Goal: Task Accomplishment & Management: Complete application form

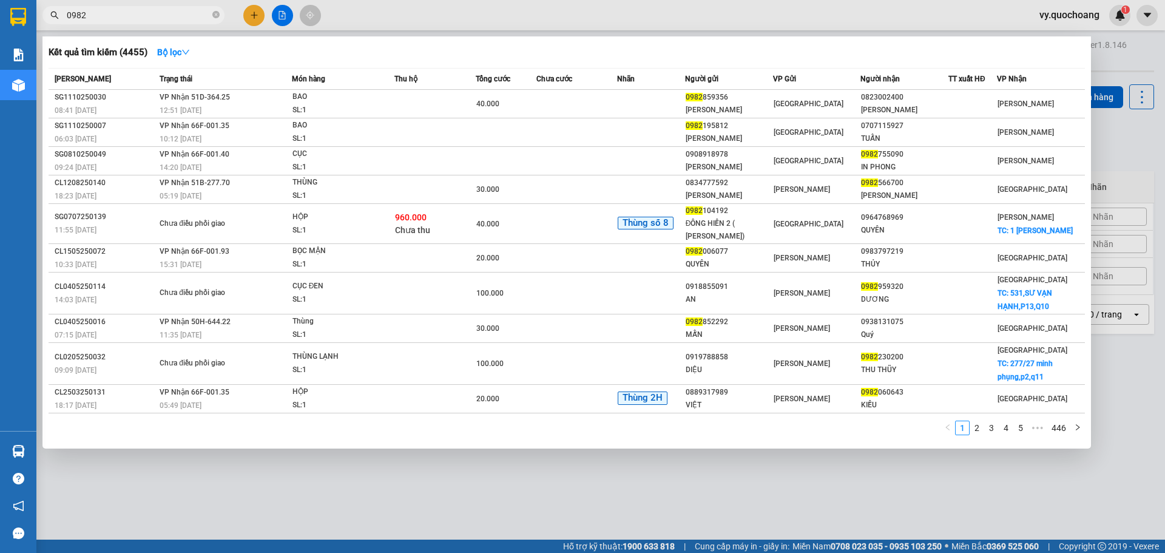
click at [257, 15] on div at bounding box center [582, 276] width 1165 height 553
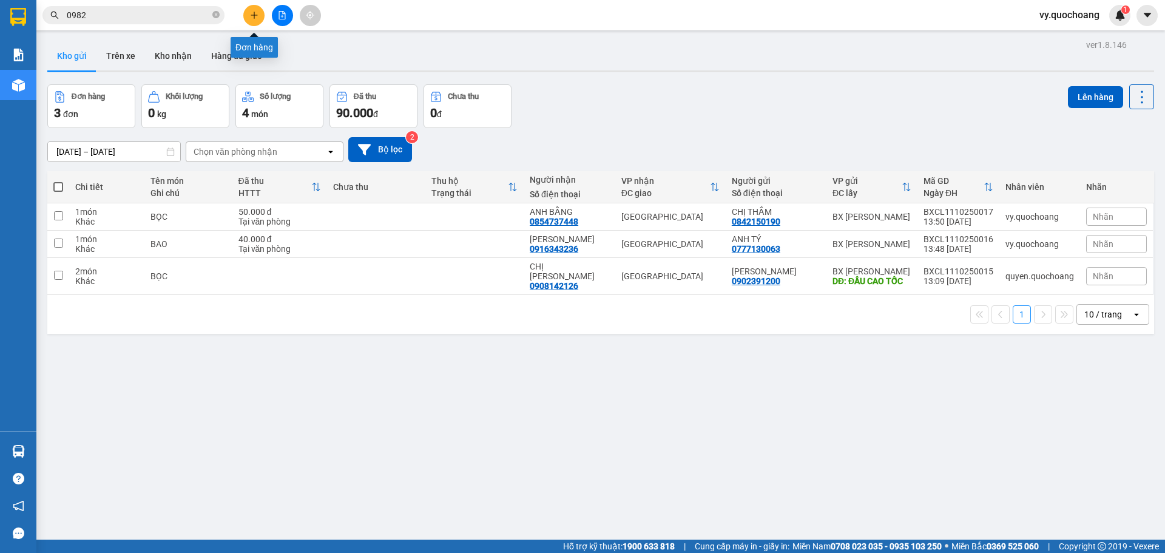
click at [251, 16] on icon "plus" at bounding box center [254, 15] width 8 height 8
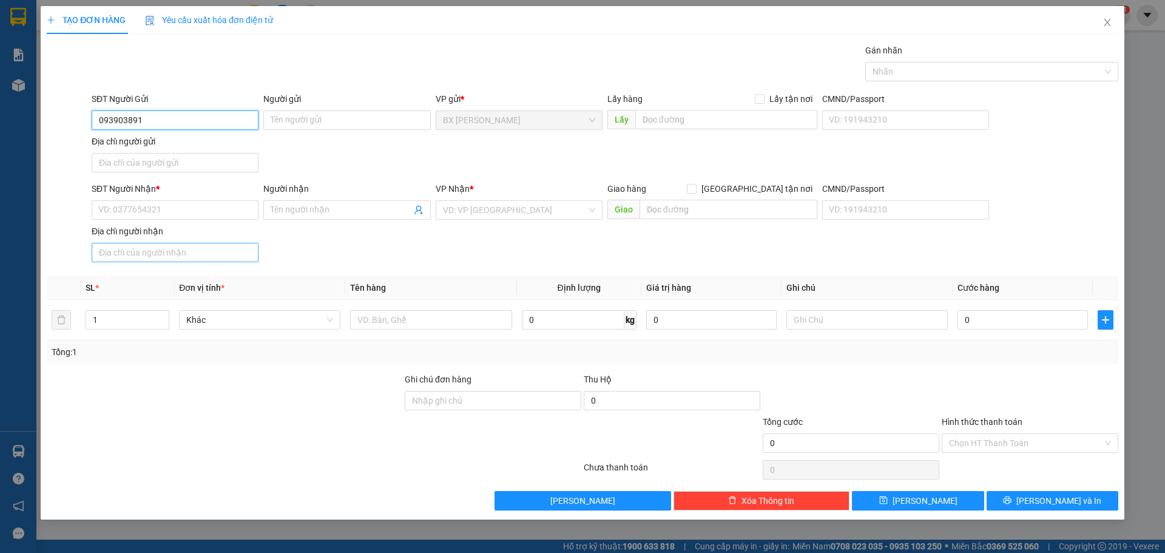
type input "0939038912"
click at [150, 143] on div "0939038912 - CHỊ [PERSON_NAME]" at bounding box center [175, 144] width 152 height 13
type input "CHỊ [PERSON_NAME]"
type input "0939038912"
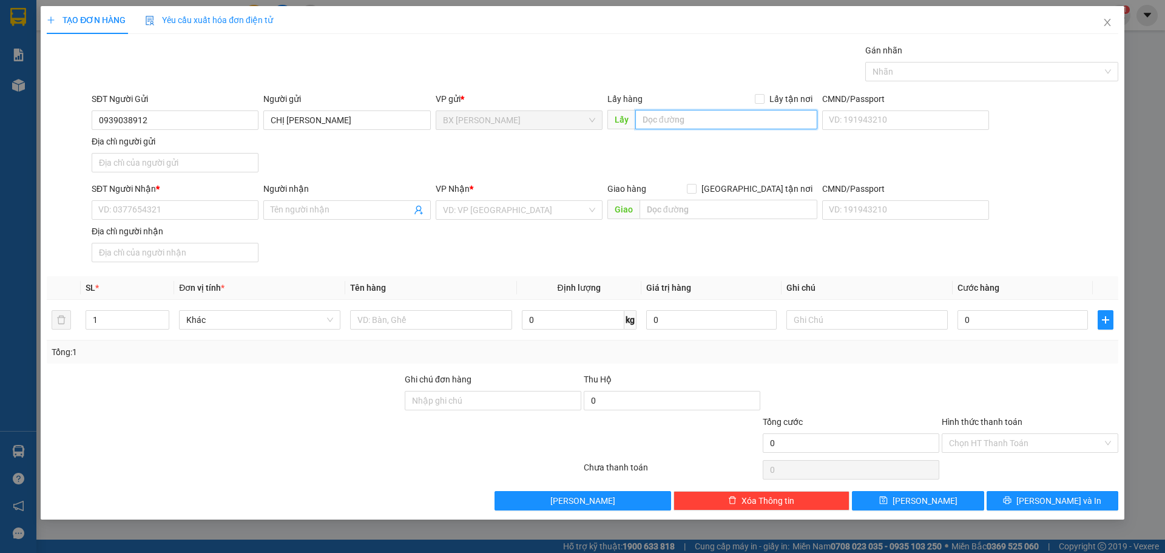
click at [681, 123] on input "text" at bounding box center [726, 119] width 182 height 19
type input "[DEMOGRAPHIC_DATA][GEOGRAPHIC_DATA]"
click at [133, 209] on input "SĐT Người Nhận *" at bounding box center [175, 209] width 167 height 19
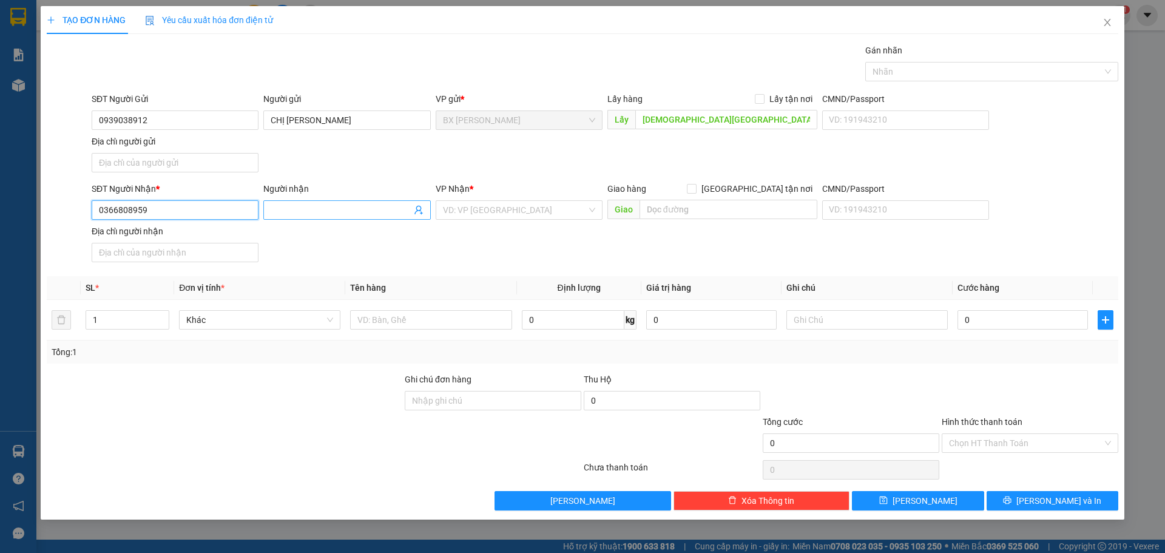
type input "0366808959"
click at [292, 202] on span at bounding box center [346, 209] width 167 height 19
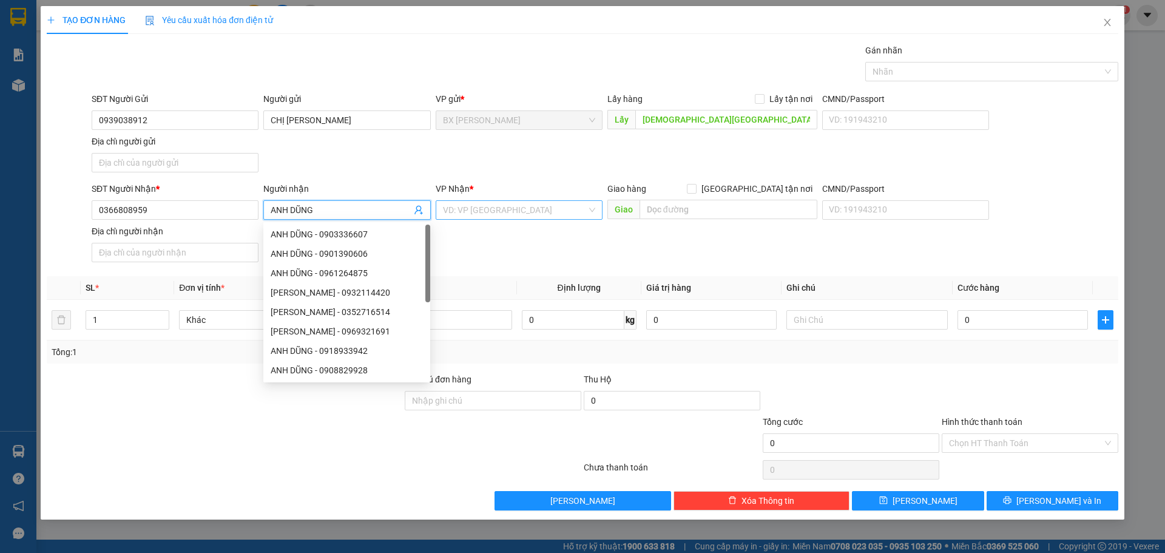
type input "ANH DŨNG"
click at [473, 212] on input "search" at bounding box center [515, 210] width 144 height 18
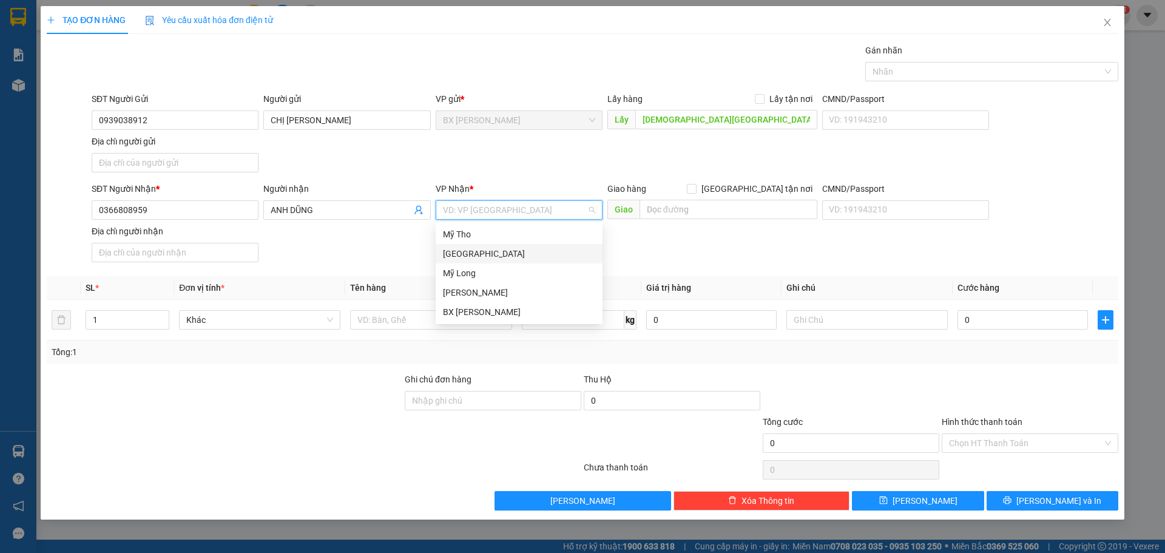
click at [476, 249] on div "[GEOGRAPHIC_DATA]" at bounding box center [519, 253] width 152 height 13
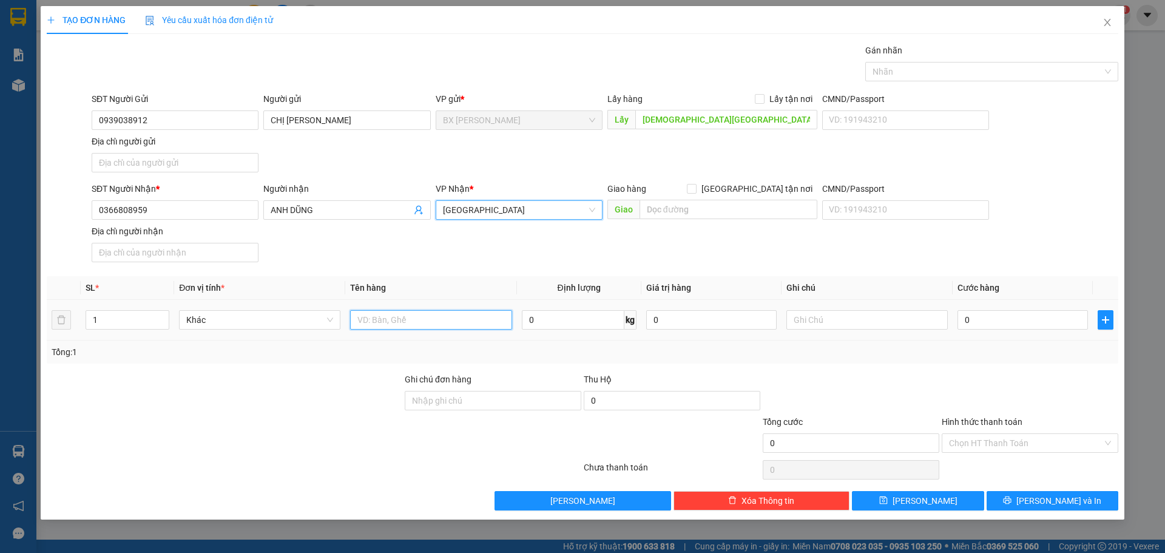
click at [425, 322] on input "text" at bounding box center [430, 319] width 161 height 19
type input "THÙNG"
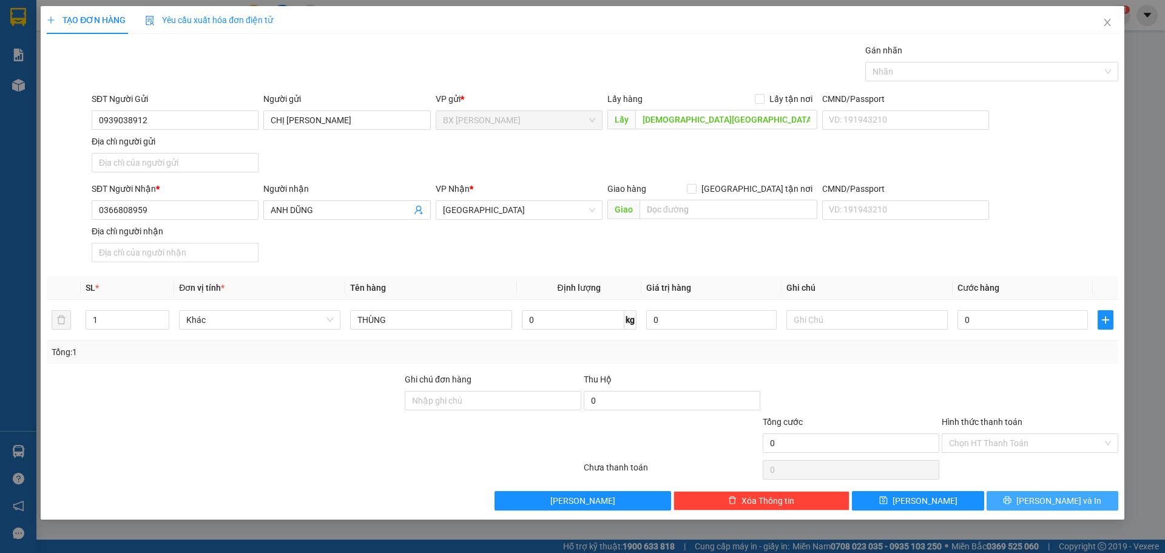
click at [1068, 491] on button "[PERSON_NAME] và In" at bounding box center [1052, 500] width 132 height 19
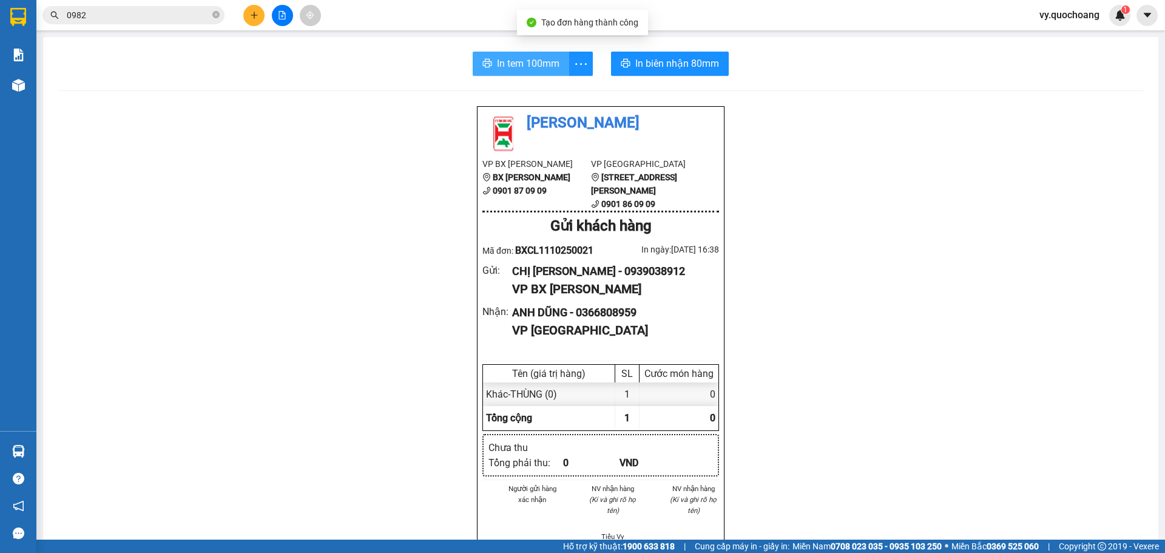
click at [554, 59] on span "In tem 100mm" at bounding box center [528, 63] width 62 height 15
